Goal: Task Accomplishment & Management: Complete application form

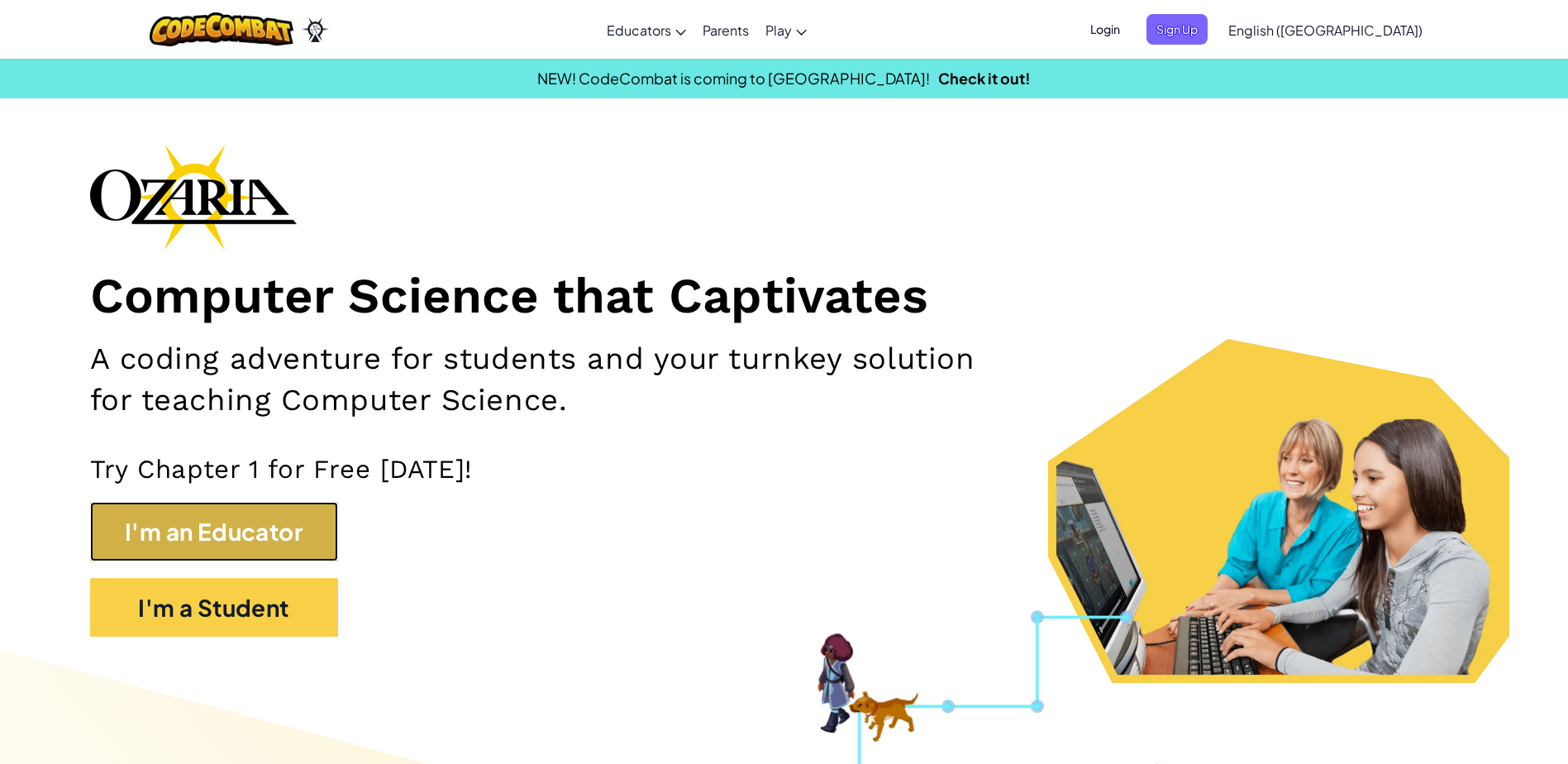
click at [173, 517] on button "I'm an Educator" at bounding box center [214, 531] width 248 height 60
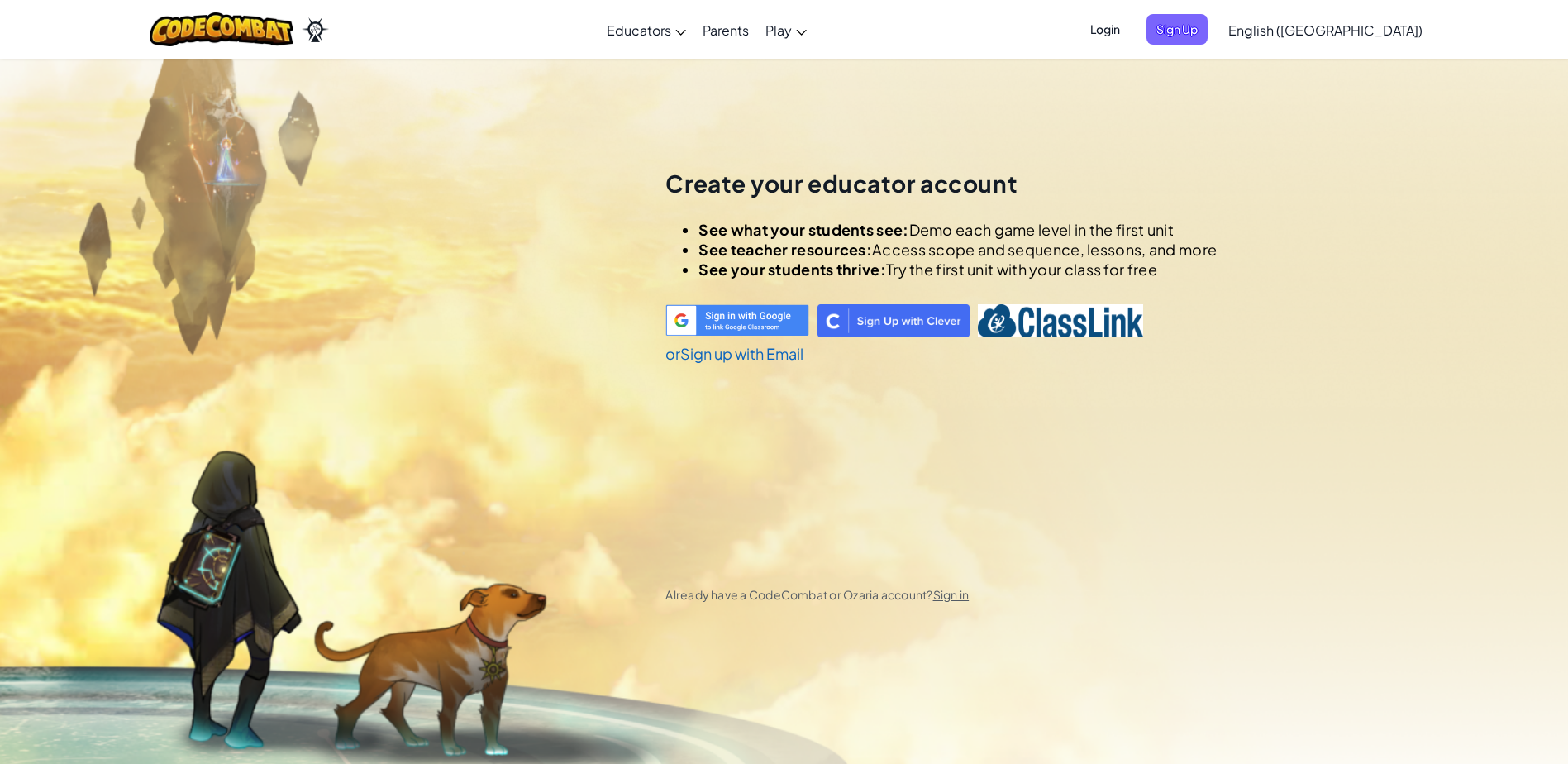
scroll to position [58, 0]
